Goal: Task Accomplishment & Management: Use online tool/utility

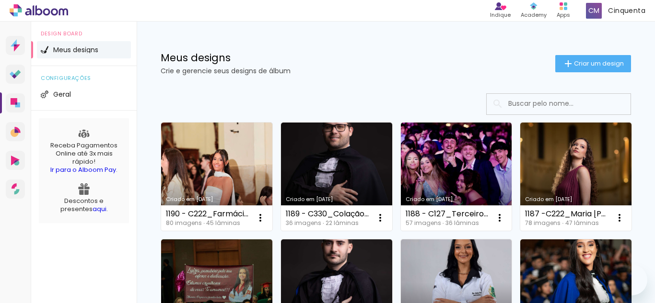
scroll to position [869, 0]
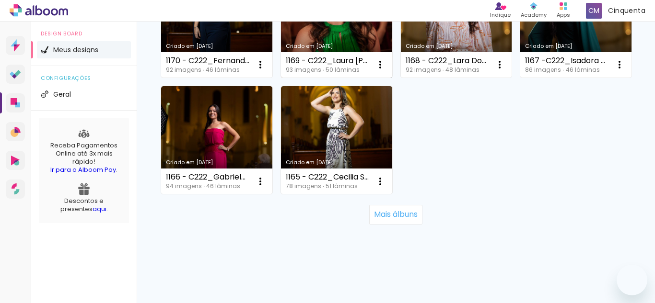
click at [286, 65] on div "1169 - C222_Laura [PERSON_NAME] 46 ( 40x30 EK )" at bounding box center [328, 61] width 84 height 8
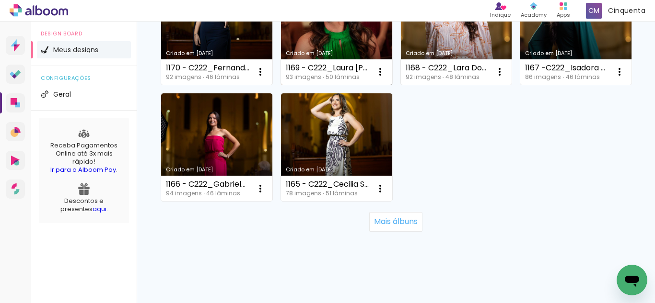
scroll to position [725, 0]
